Goal: Information Seeking & Learning: Understand process/instructions

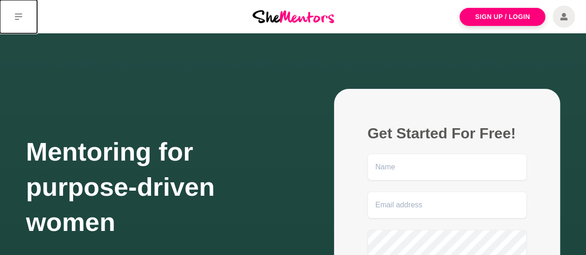
click at [20, 21] on button at bounding box center [18, 16] width 37 height 33
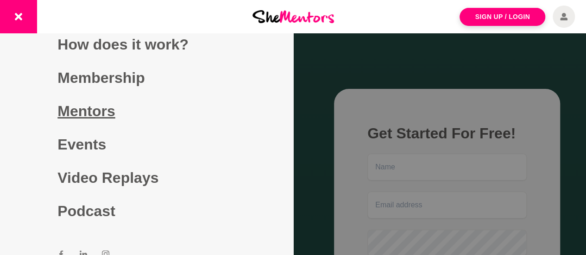
click at [87, 112] on link "Mentors" at bounding box center [146, 110] width 178 height 33
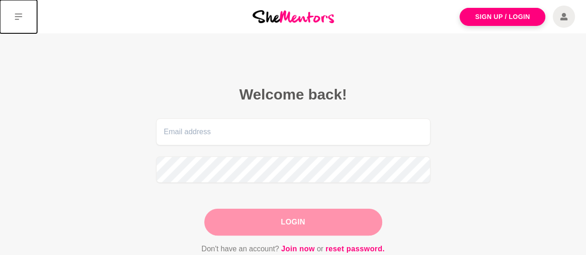
click at [24, 12] on button at bounding box center [18, 16] width 37 height 33
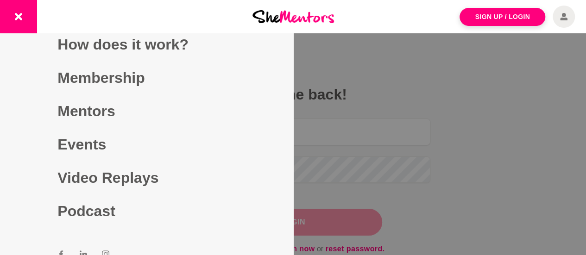
click at [83, 47] on link "How does it work?" at bounding box center [146, 44] width 178 height 33
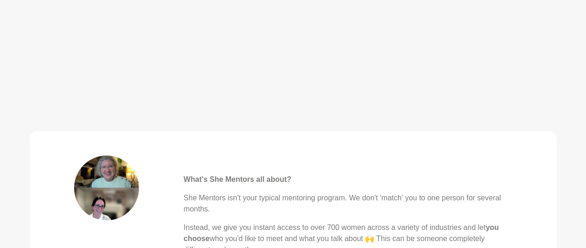
scroll to position [324, 0]
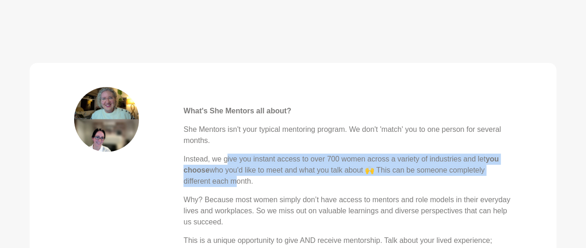
drag, startPoint x: 227, startPoint y: 157, endPoint x: 230, endPoint y: 181, distance: 23.8
click at [230, 181] on p "Instead, we give you instant access to over 700 women across a variety of indus…" at bounding box center [347, 170] width 328 height 33
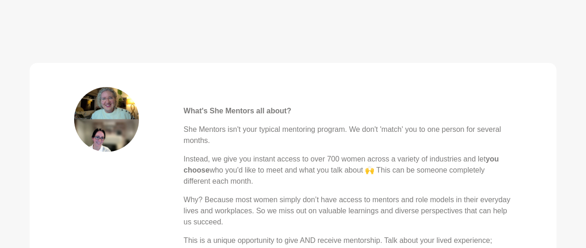
click at [392, 207] on p "Why? Because most women simply don’t have access to mentors and role models in …" at bounding box center [347, 210] width 328 height 33
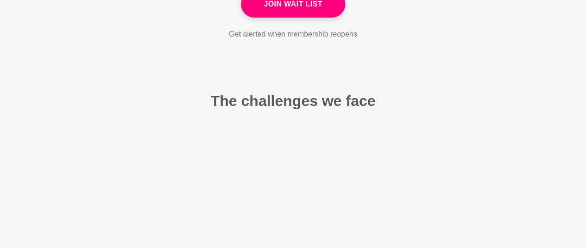
scroll to position [1389, 0]
